Goal: Find specific page/section: Find specific page/section

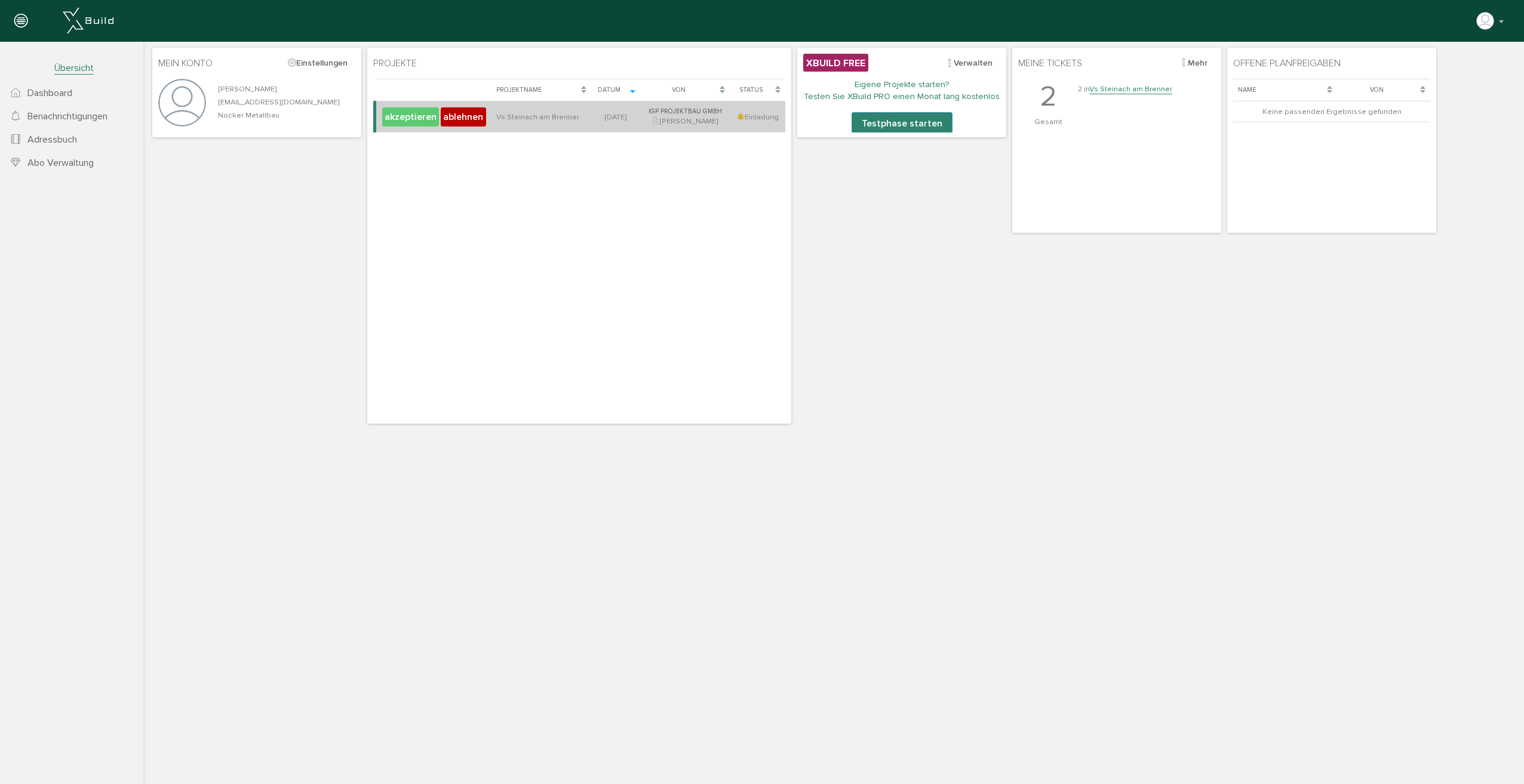
click at [414, 118] on button "akzeptieren" at bounding box center [411, 117] width 56 height 19
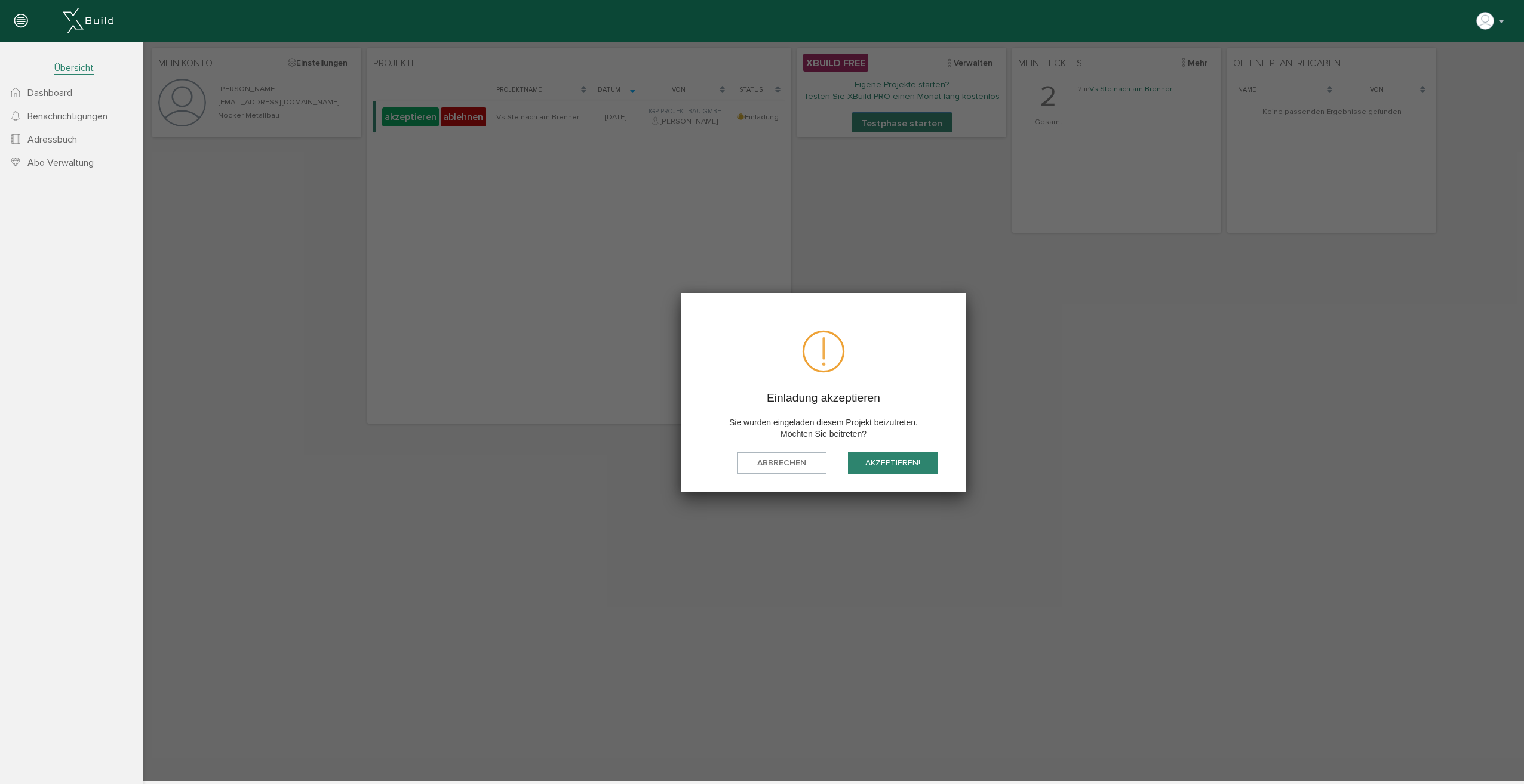
click at [921, 465] on button "akzeptieren!" at bounding box center [893, 463] width 89 height 22
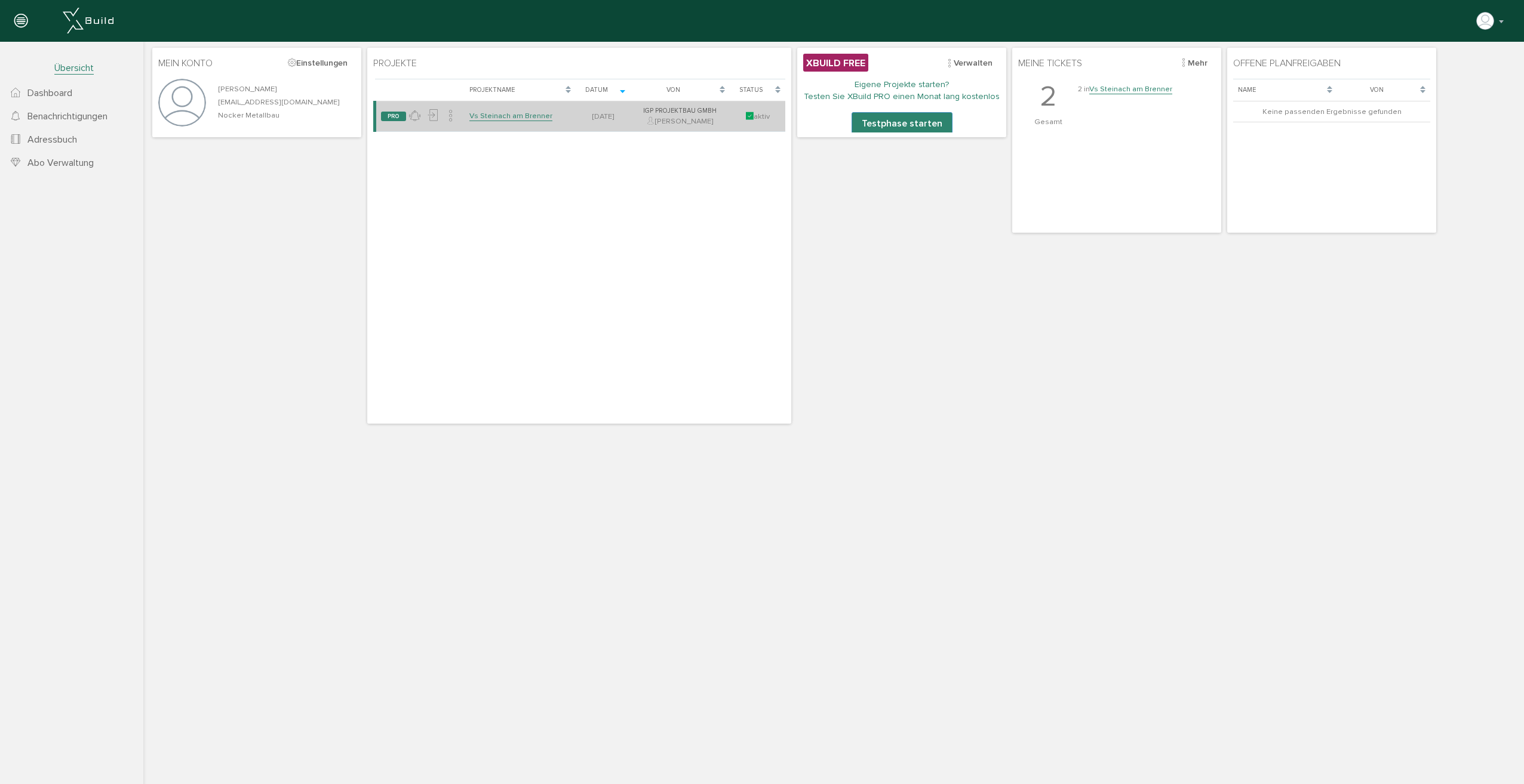
click at [490, 118] on link "Vs Steinach am Brenner" at bounding box center [512, 115] width 83 height 10
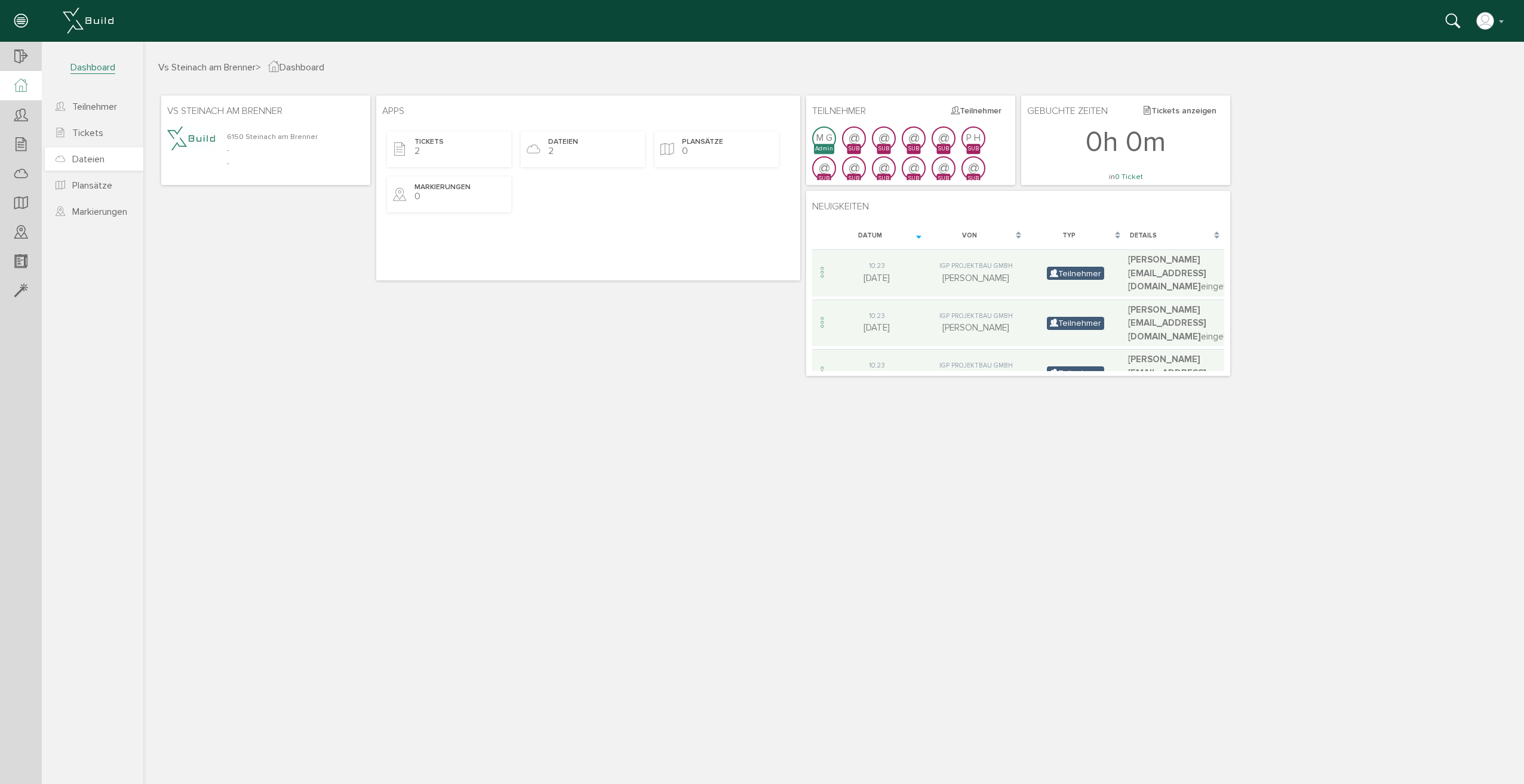
click at [80, 157] on span "Dateien" at bounding box center [87, 159] width 32 height 12
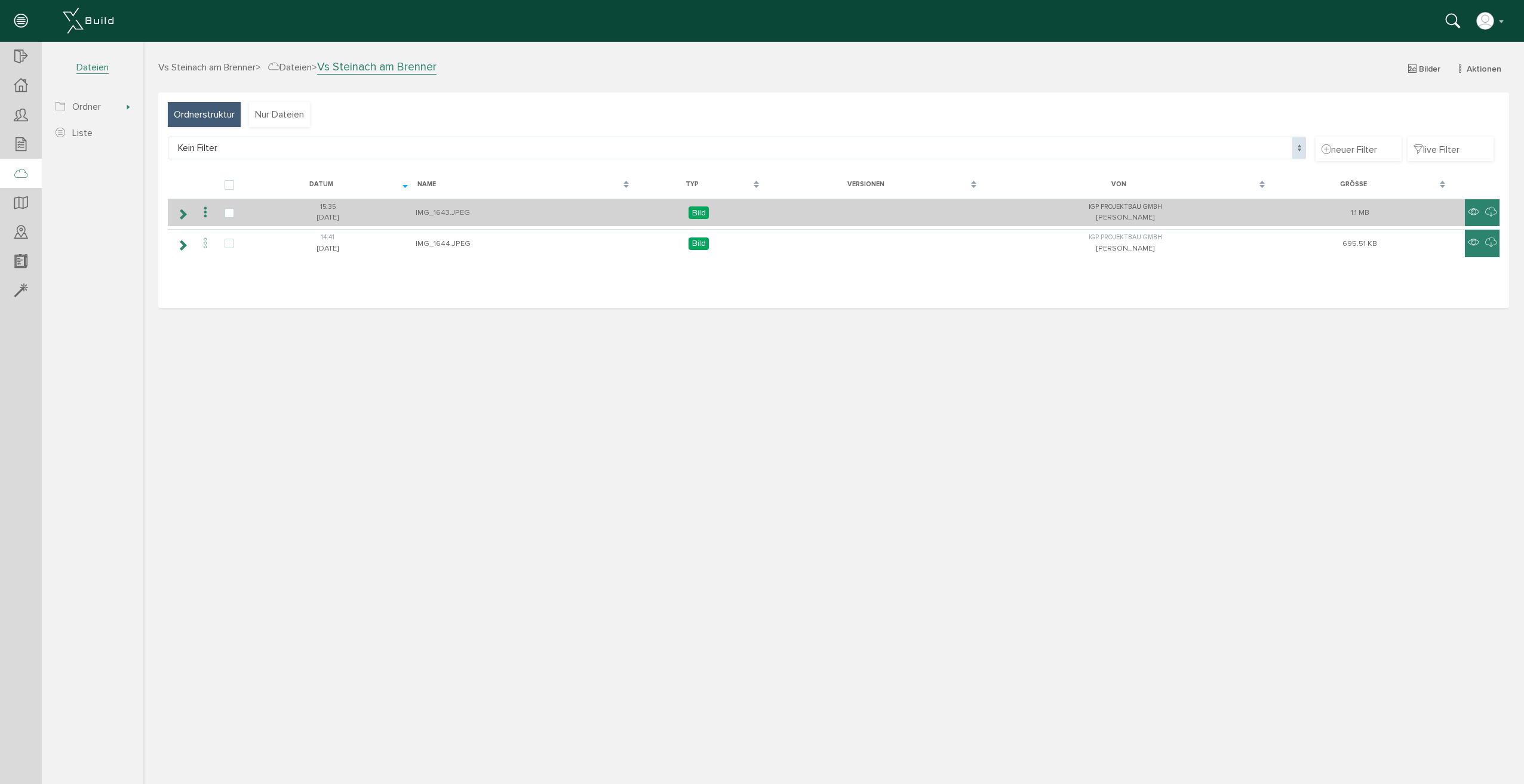
click at [698, 212] on span "Bild" at bounding box center [698, 212] width 20 height 13
click at [580, 213] on td "IMG_1643.JPEG" at bounding box center [523, 212] width 221 height 28
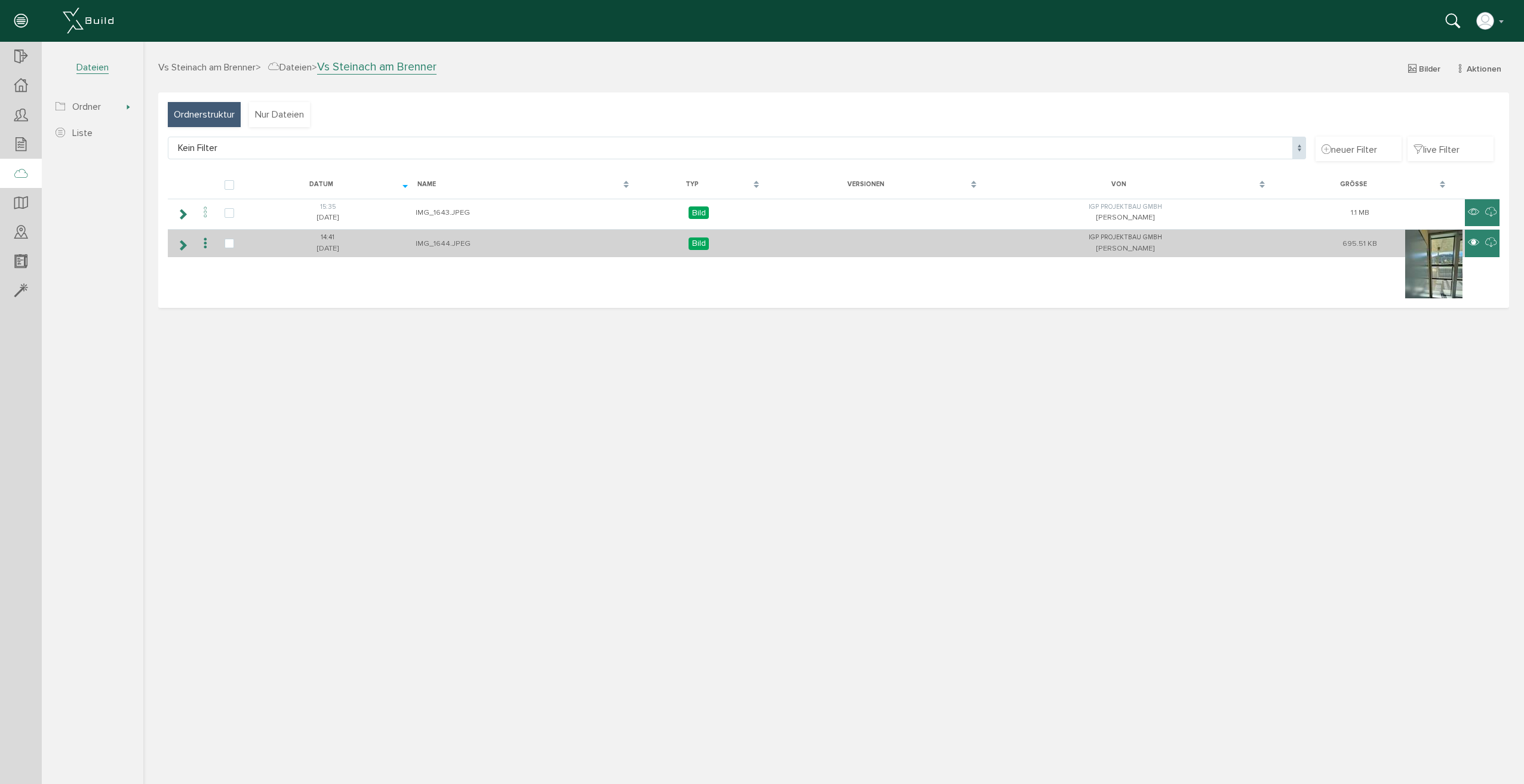
click at [1474, 247] on icon at bounding box center [1474, 243] width 12 height 15
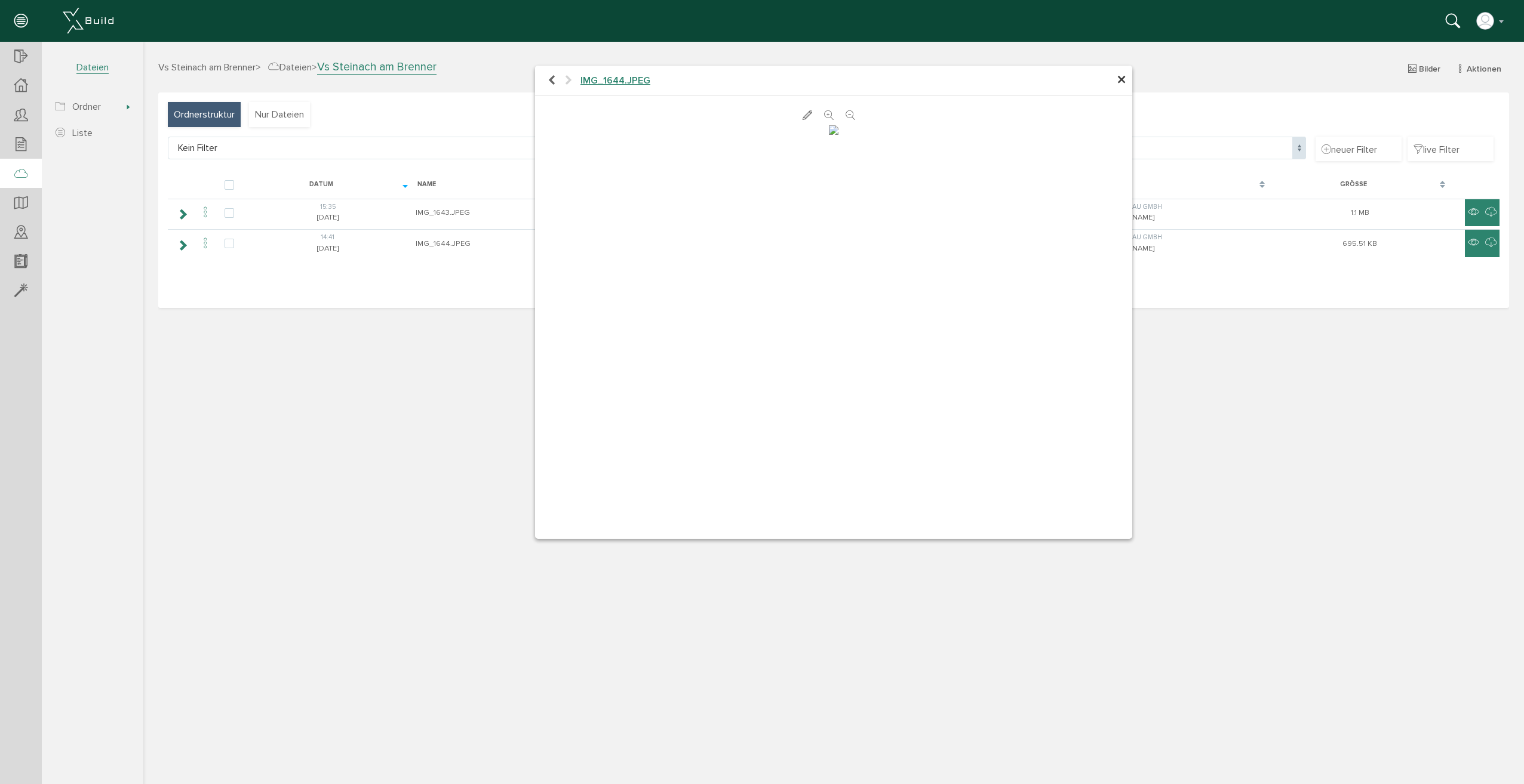
click at [1126, 77] on h4 "IMG_1644.JPEG" at bounding box center [833, 81] width 597 height 30
click at [1126, 79] on h4 "IMG_1644.JPEG" at bounding box center [833, 81] width 597 height 30
click at [1123, 82] on span "×" at bounding box center [1122, 81] width 10 height 23
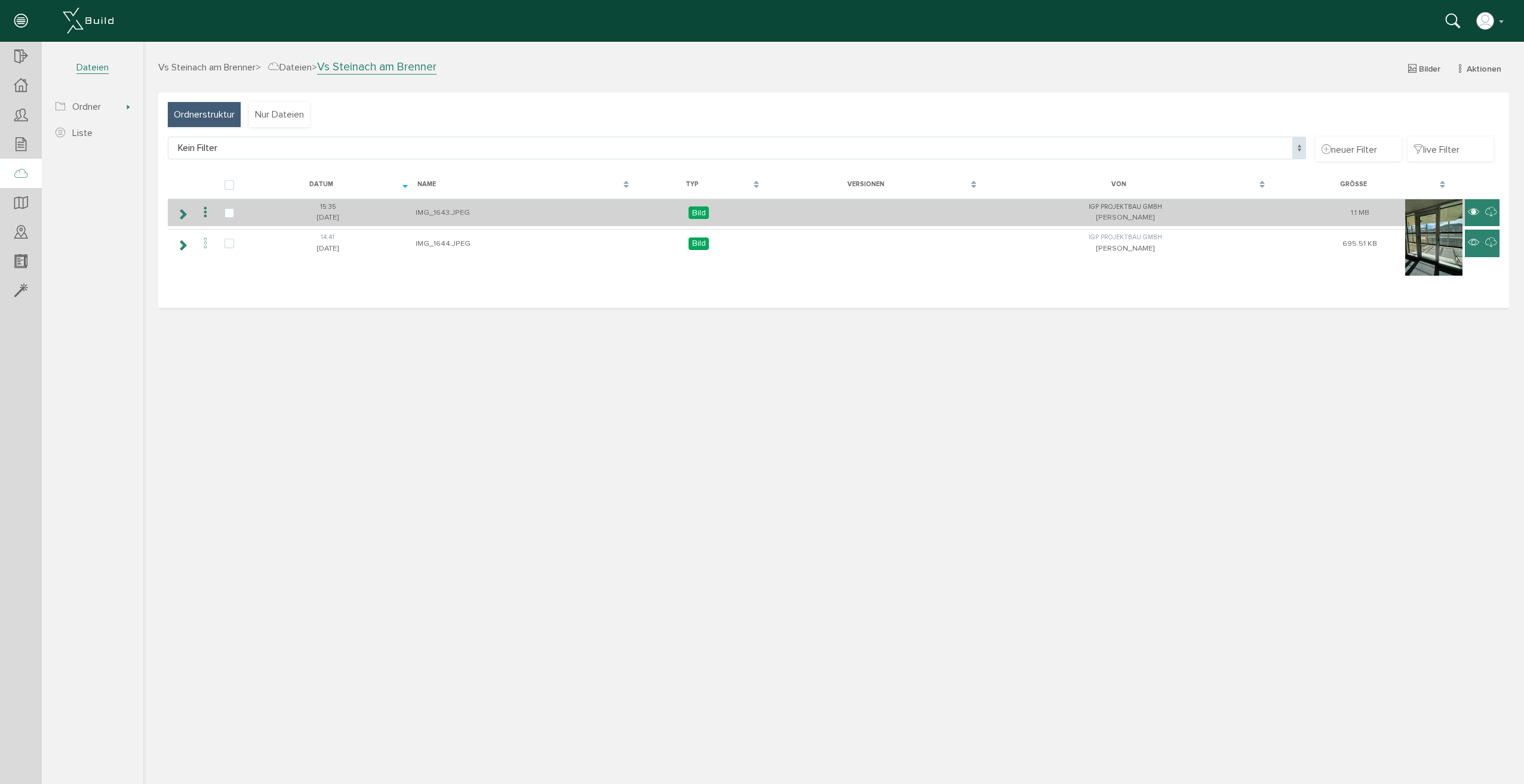
click at [1475, 214] on icon at bounding box center [1474, 212] width 12 height 15
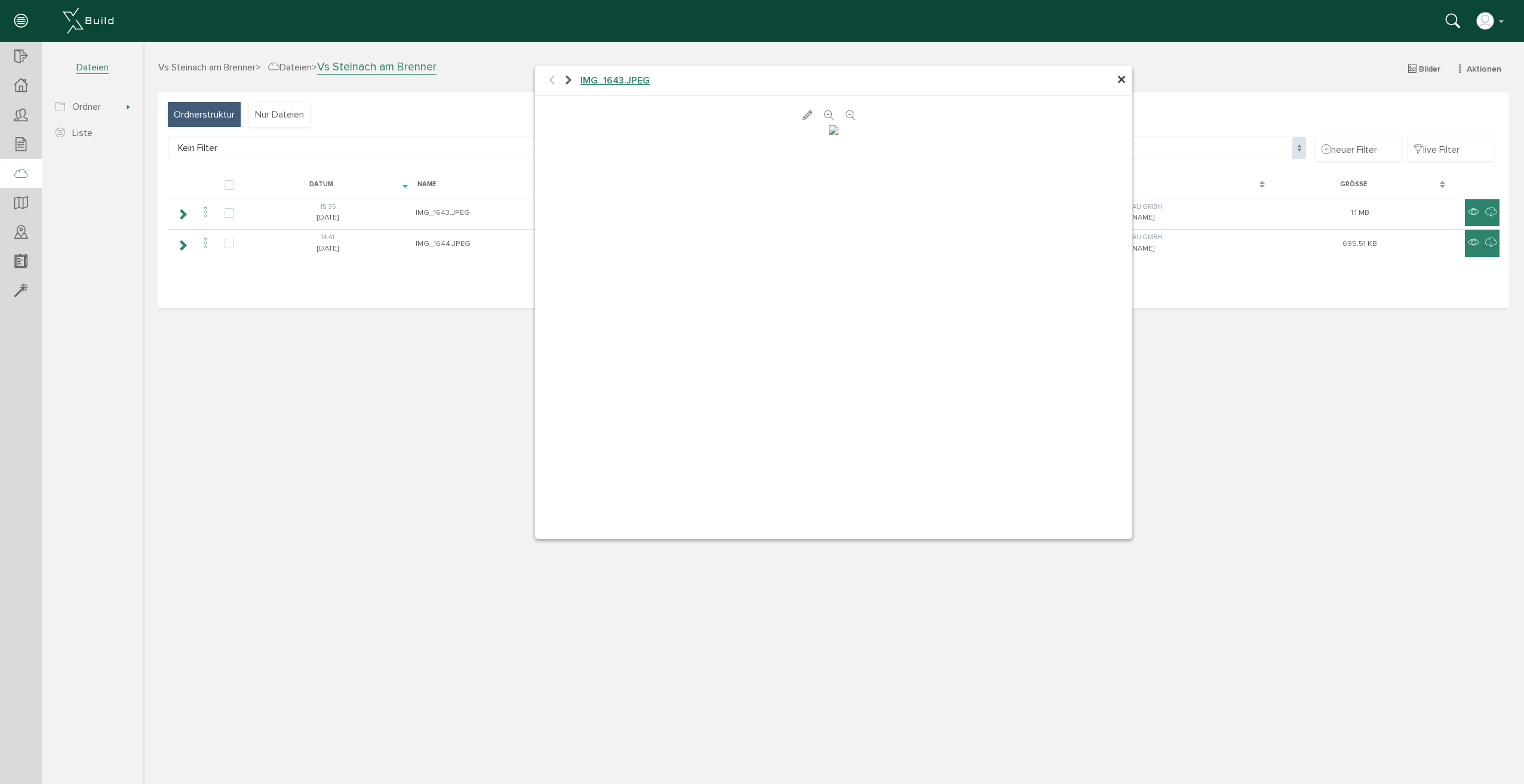
click at [1124, 84] on span "×" at bounding box center [1122, 81] width 10 height 23
